Goal: Find specific page/section

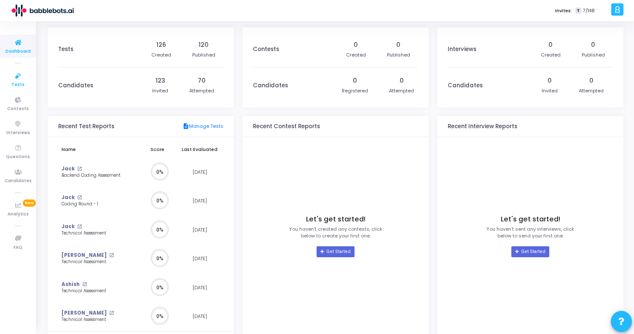
click at [24, 77] on icon at bounding box center [18, 76] width 18 height 11
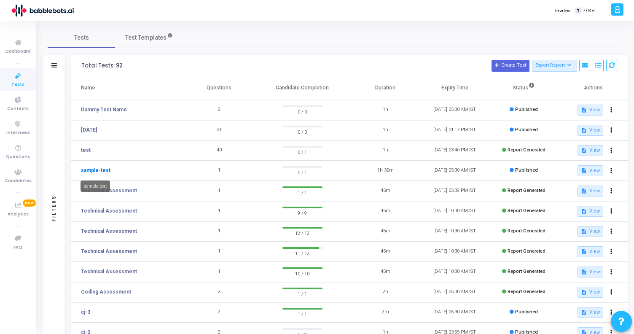
click at [103, 170] on link "sample-test" at bounding box center [95, 170] width 29 height 8
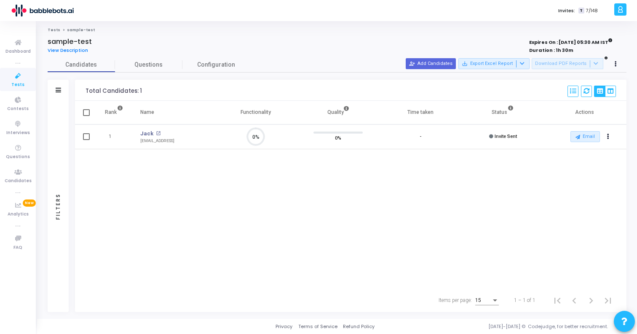
scroll to position [18, 21]
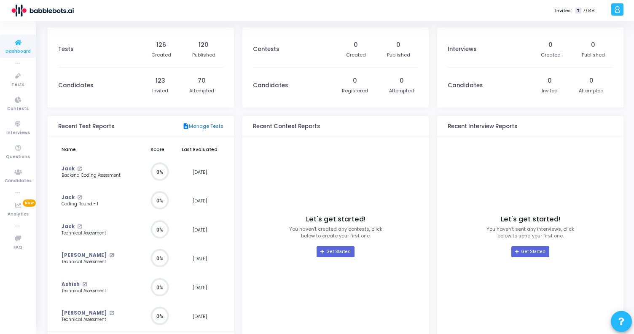
click at [252, 244] on kt-portlet-body "Let's get started! You haven’t created any contests, click below to create your…" at bounding box center [335, 234] width 186 height 194
